Goal: Browse casually

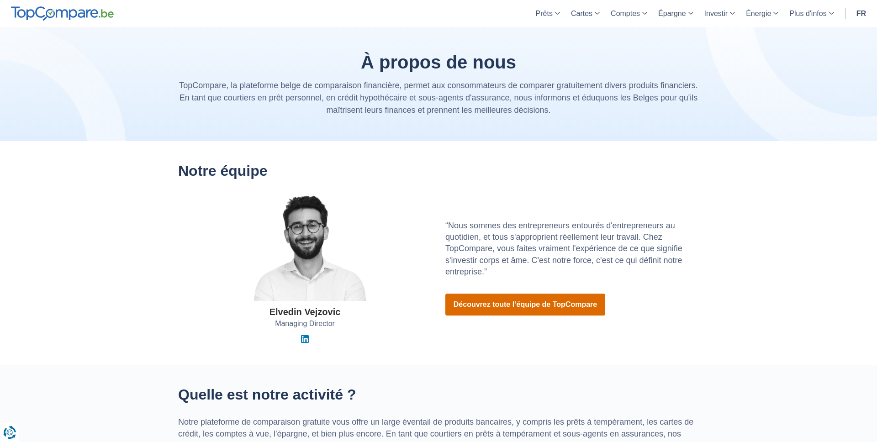
click at [495, 303] on link "Découvrez toute l’équipe de TopCompare" at bounding box center [525, 305] width 160 height 22
